Goal: Navigation & Orientation: Find specific page/section

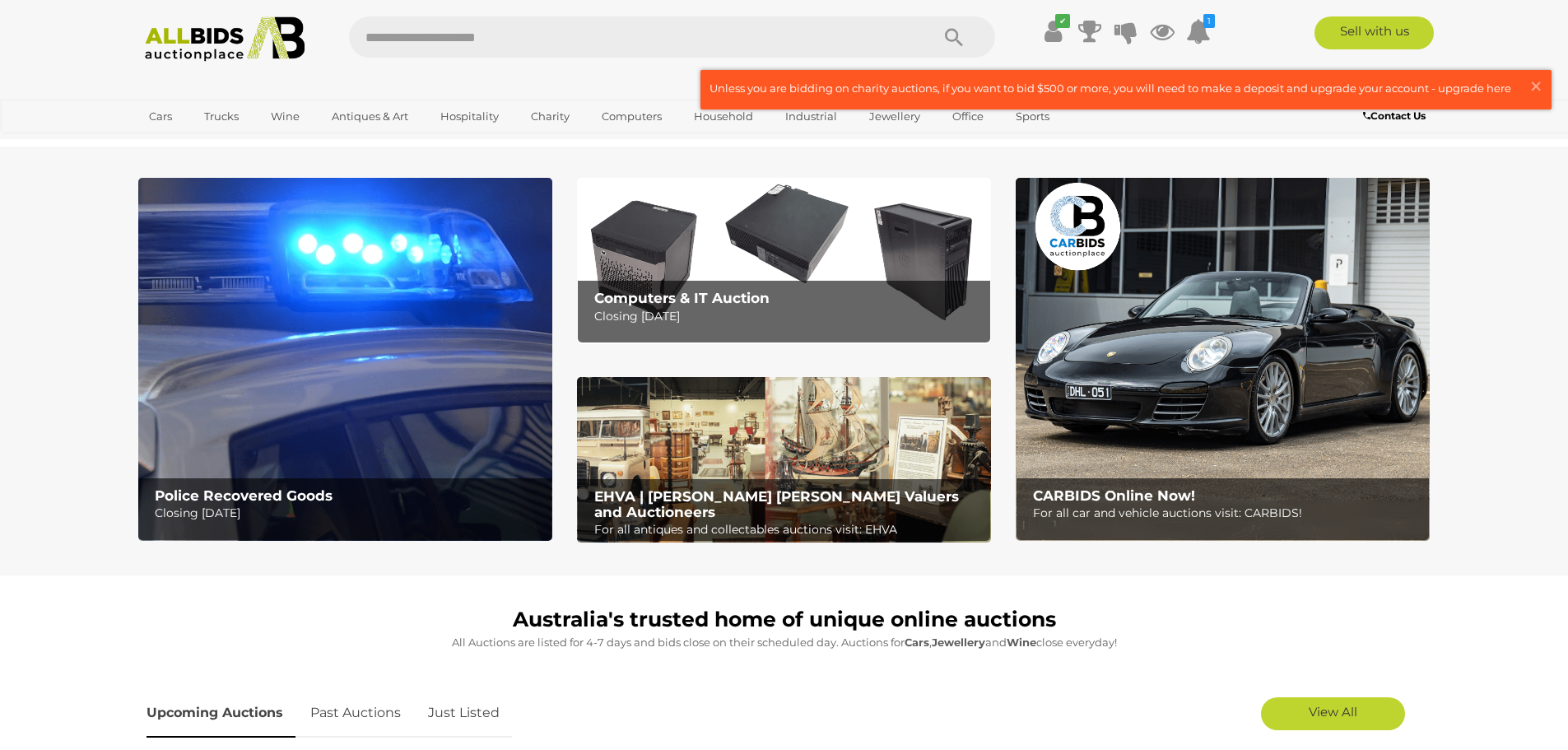
click at [300, 416] on img at bounding box center [345, 359] width 414 height 363
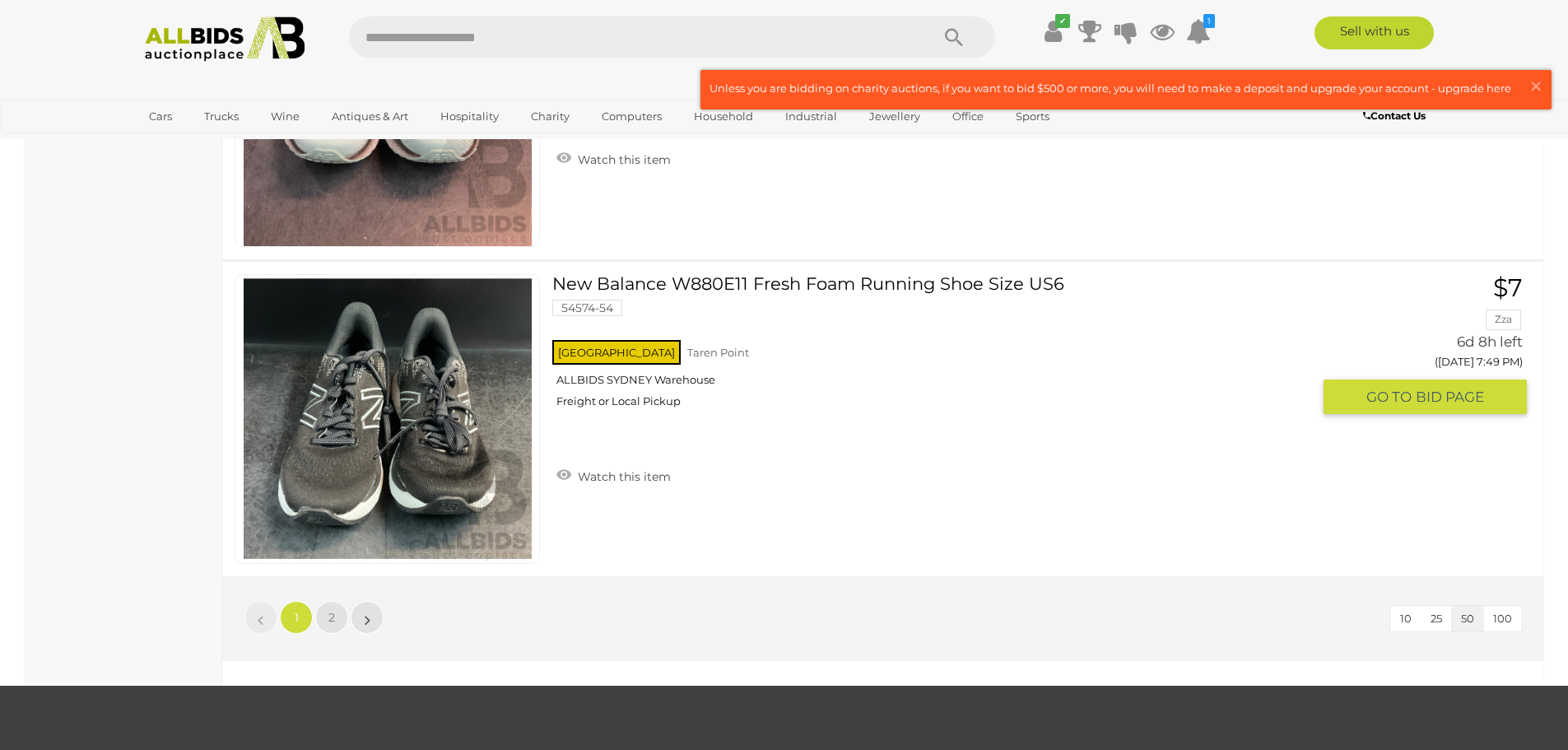
scroll to position [15972, 0]
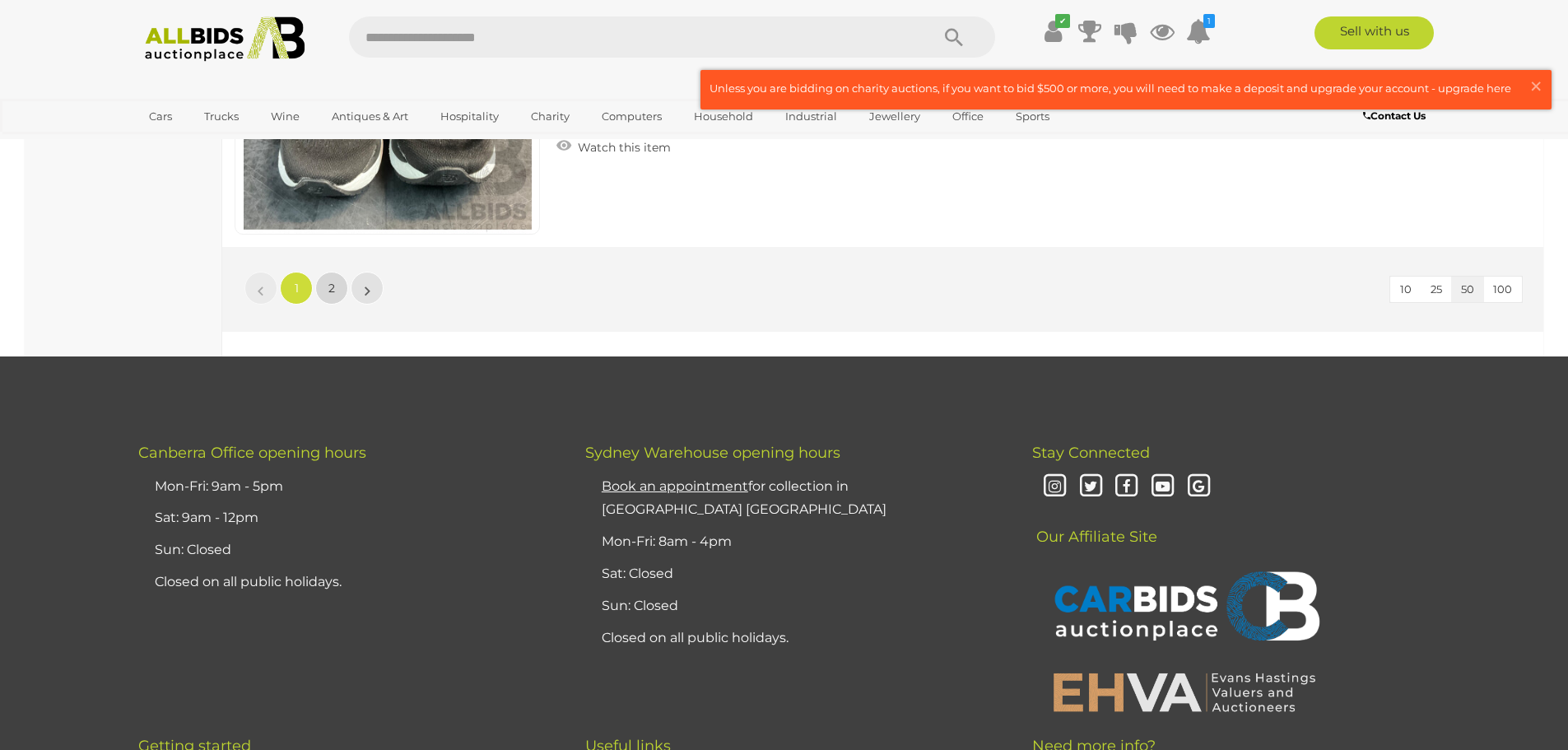
click at [325, 297] on link "2" at bounding box center [332, 288] width 33 height 33
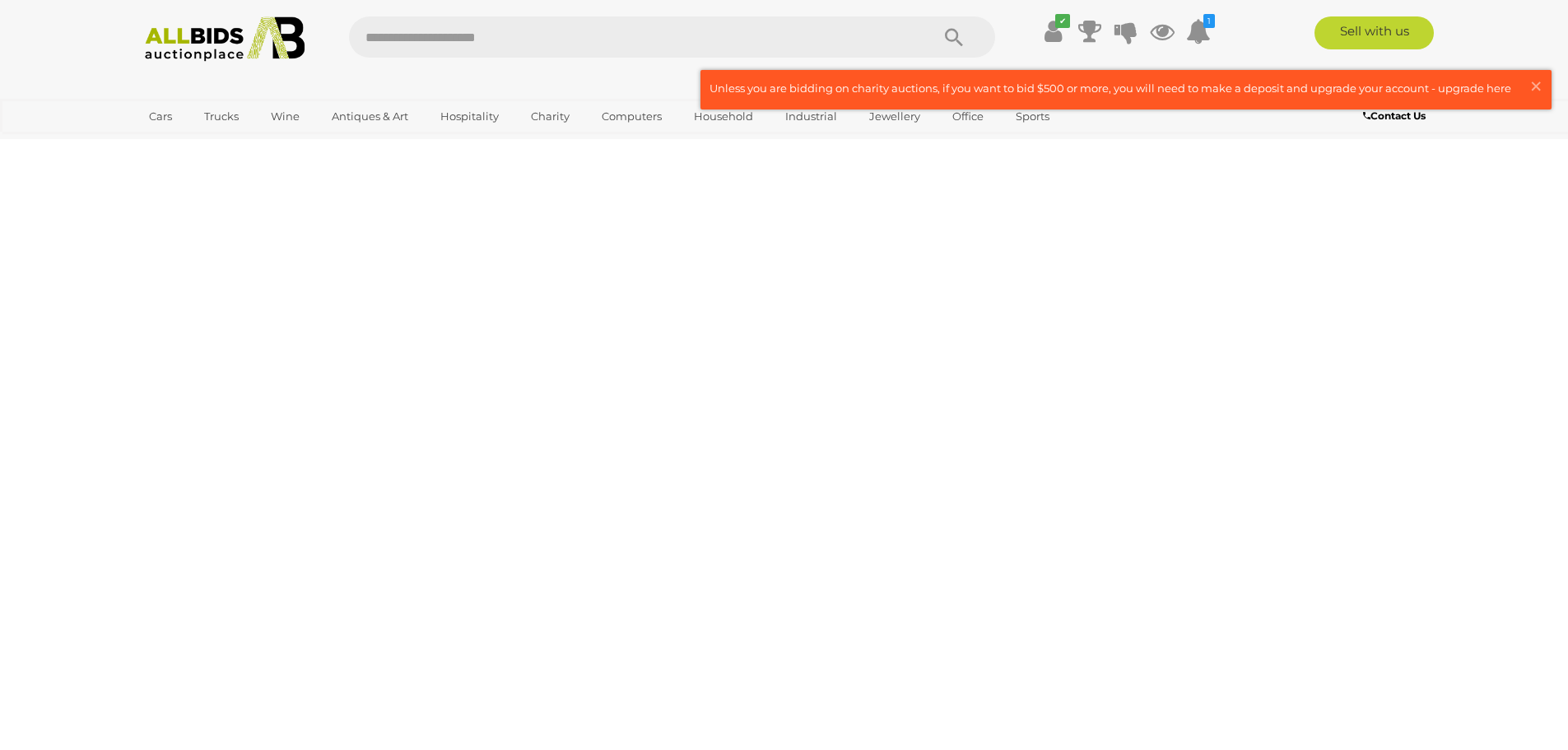
scroll to position [206, 0]
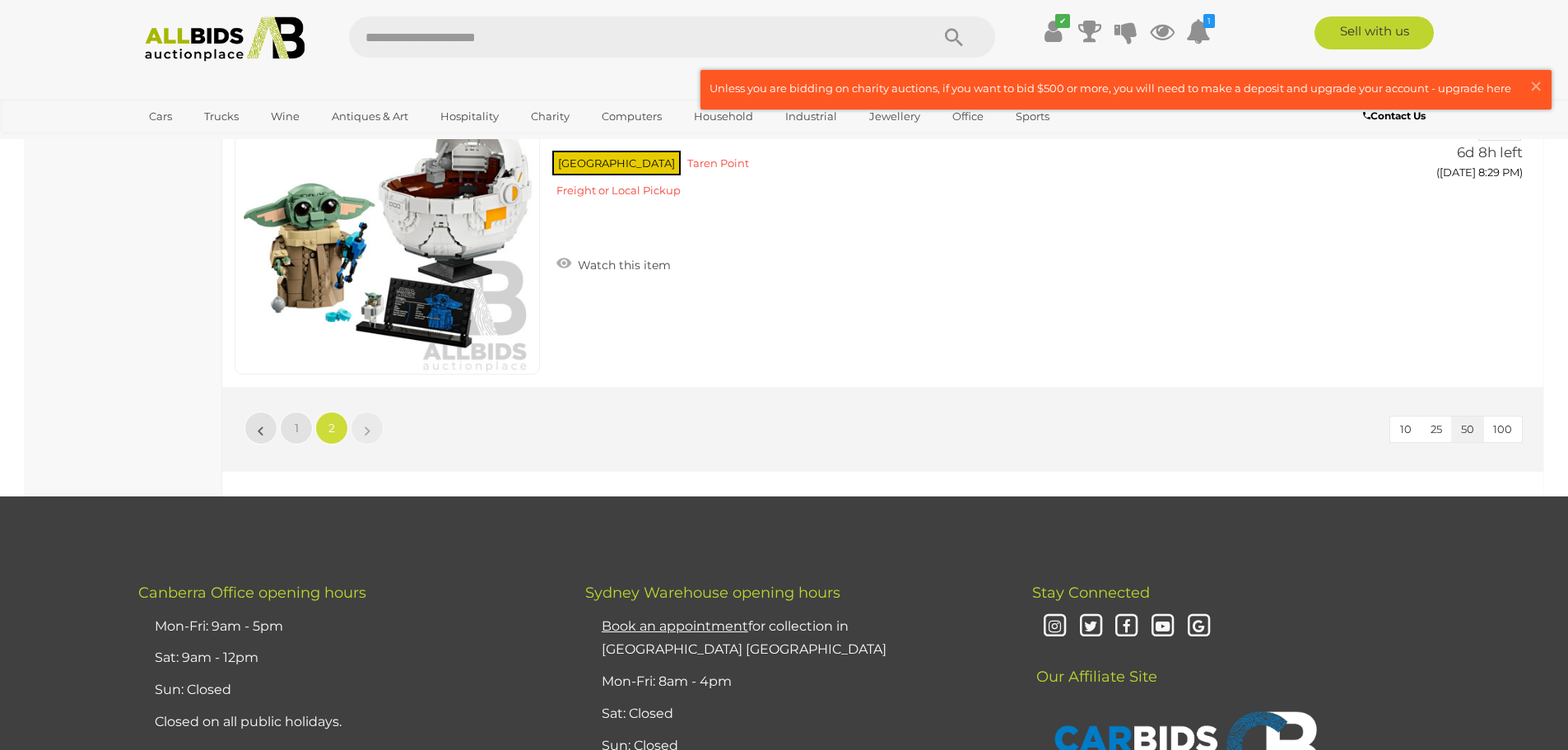
scroll to position [14613, 0]
